Goal: Find specific page/section: Find specific page/section

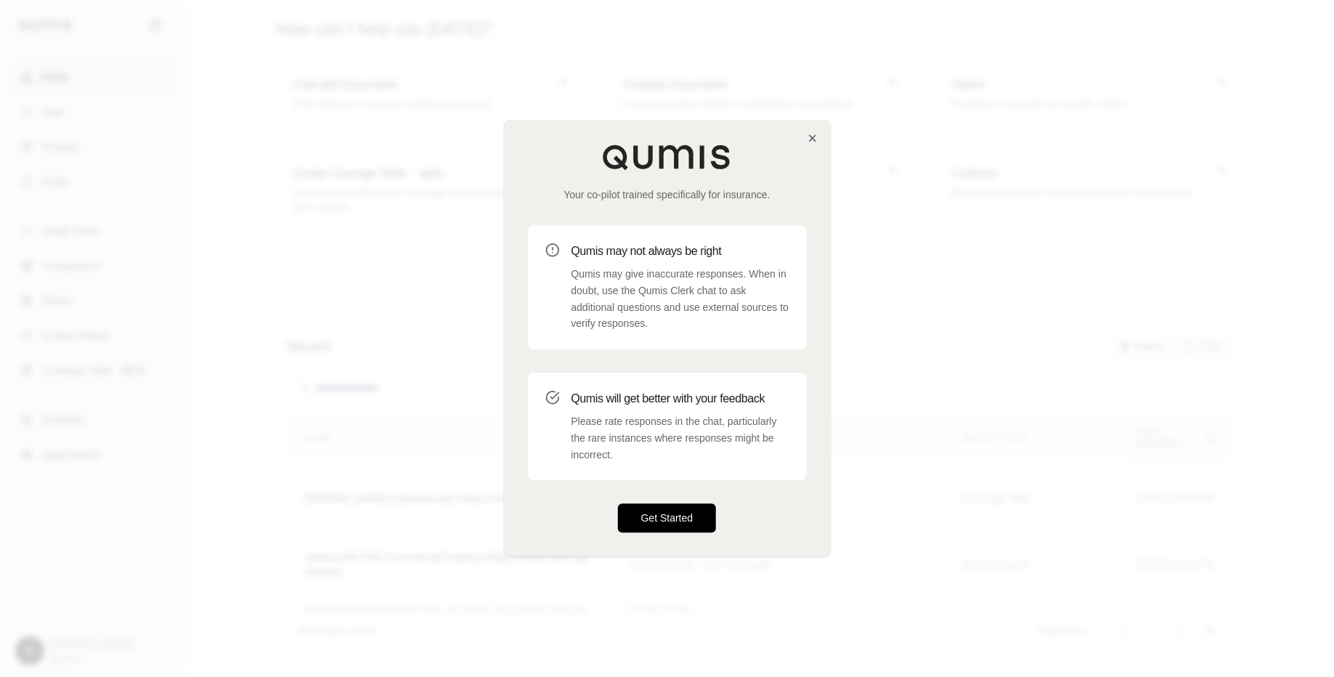
click at [662, 517] on button "Get Started" at bounding box center [667, 518] width 99 height 29
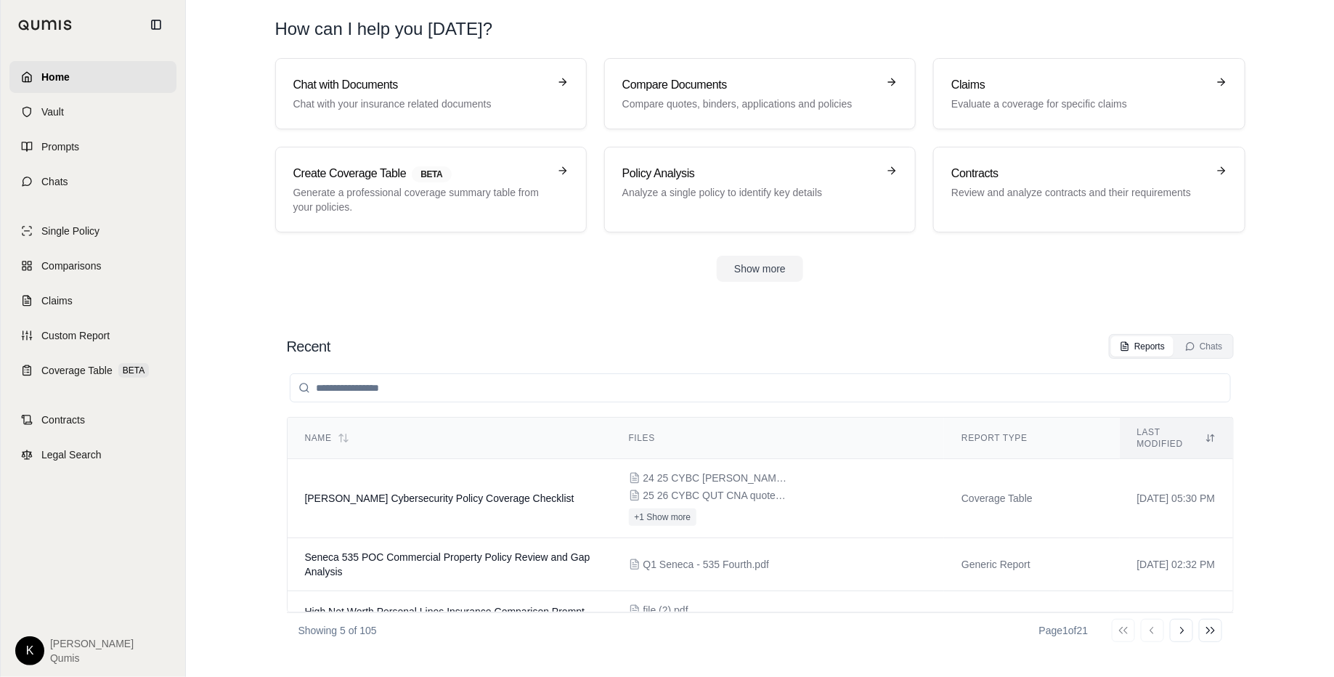
click at [26, 635] on div "K [PERSON_NAME]" at bounding box center [92, 645] width 167 height 41
click at [29, 662] on html "Home Vault Prompts Chats Single Policy Comparisons Claims Custom Report Coverag…" at bounding box center [667, 338] width 1334 height 677
click at [75, 540] on link "Site Admin Portal" at bounding box center [64, 542] width 120 height 23
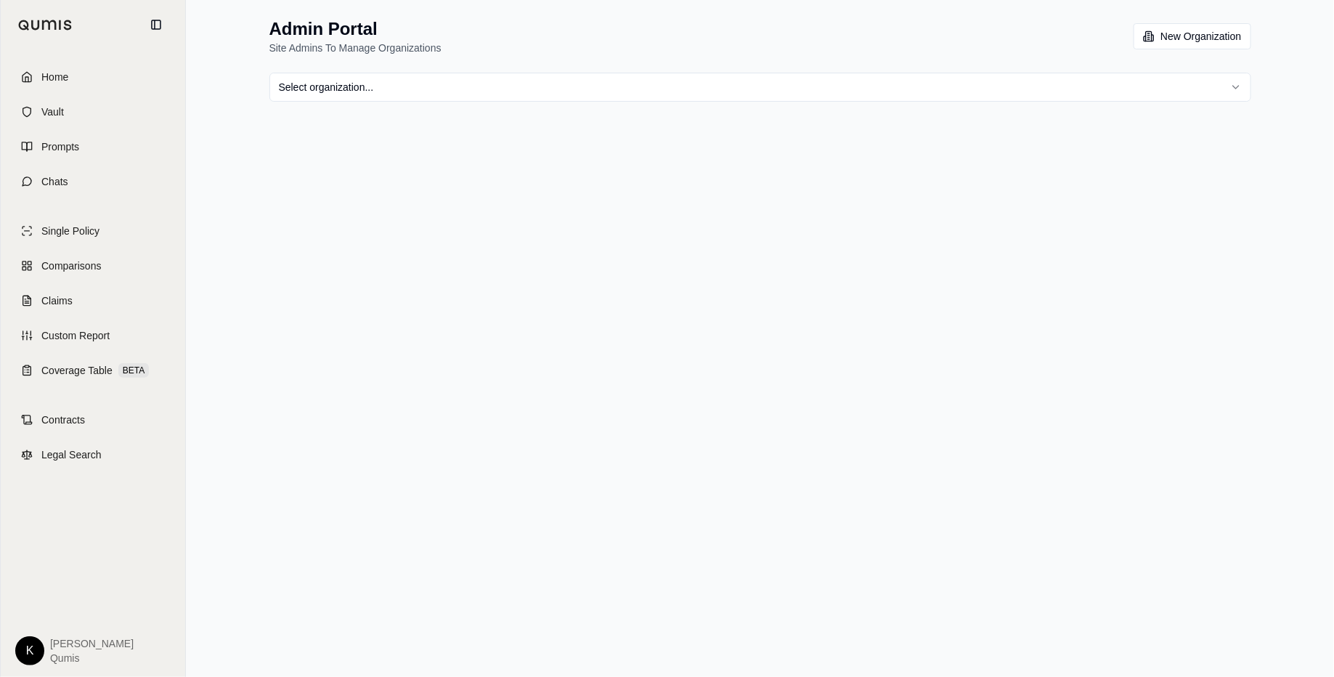
click at [627, 78] on html "Home Vault Prompts Chats Single Policy Comparisons Claims Custom Report Coverag…" at bounding box center [667, 338] width 1334 height 677
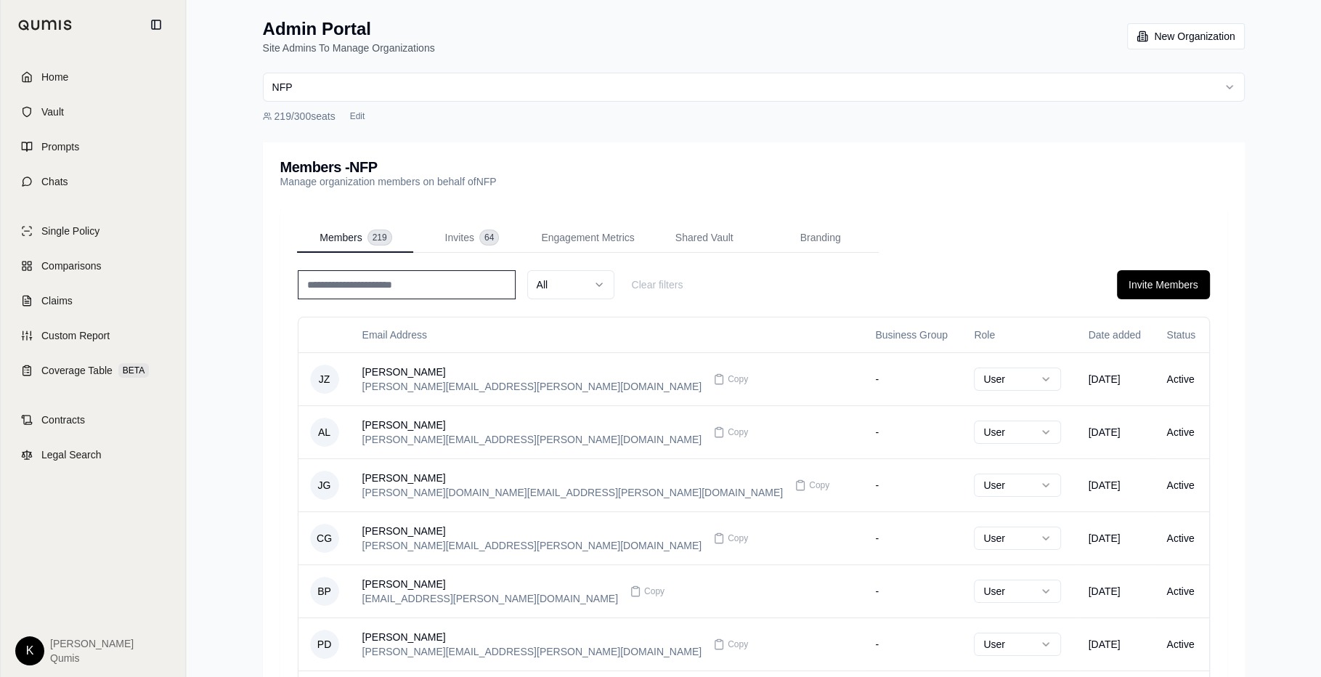
click at [468, 287] on input at bounding box center [407, 284] width 218 height 29
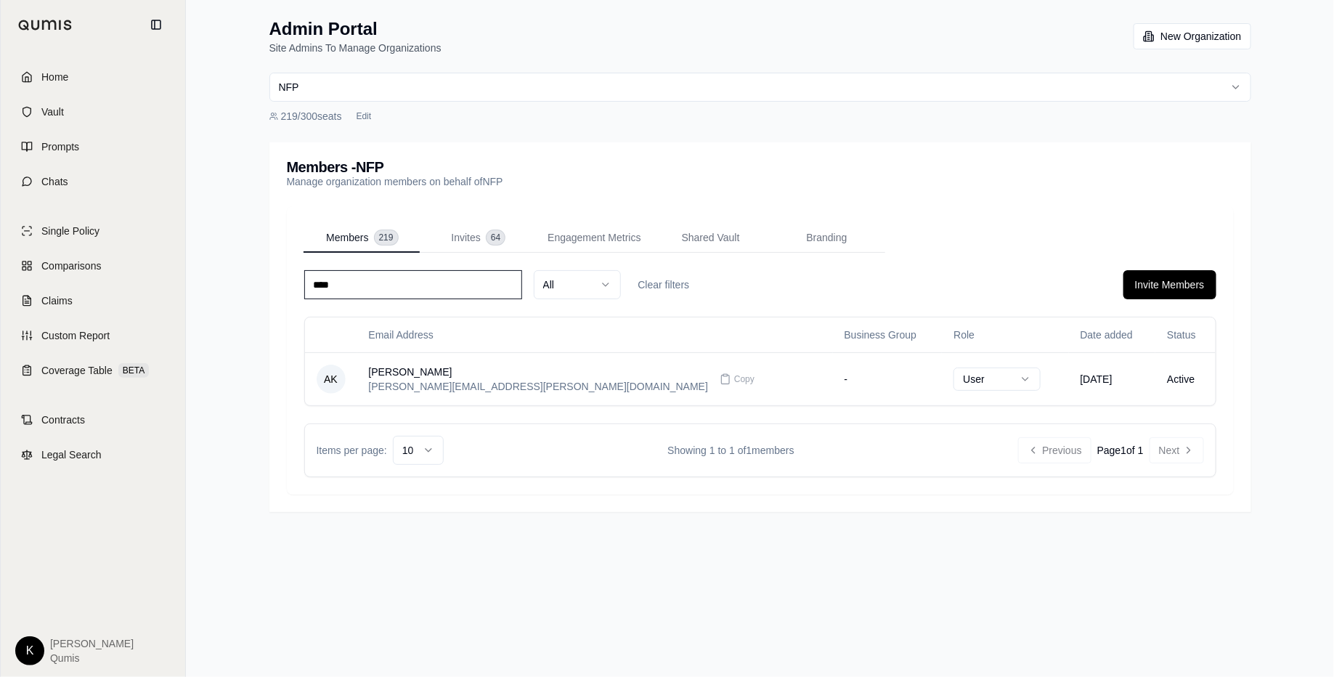
type input "****"
